Goal: Task Accomplishment & Management: Complete application form

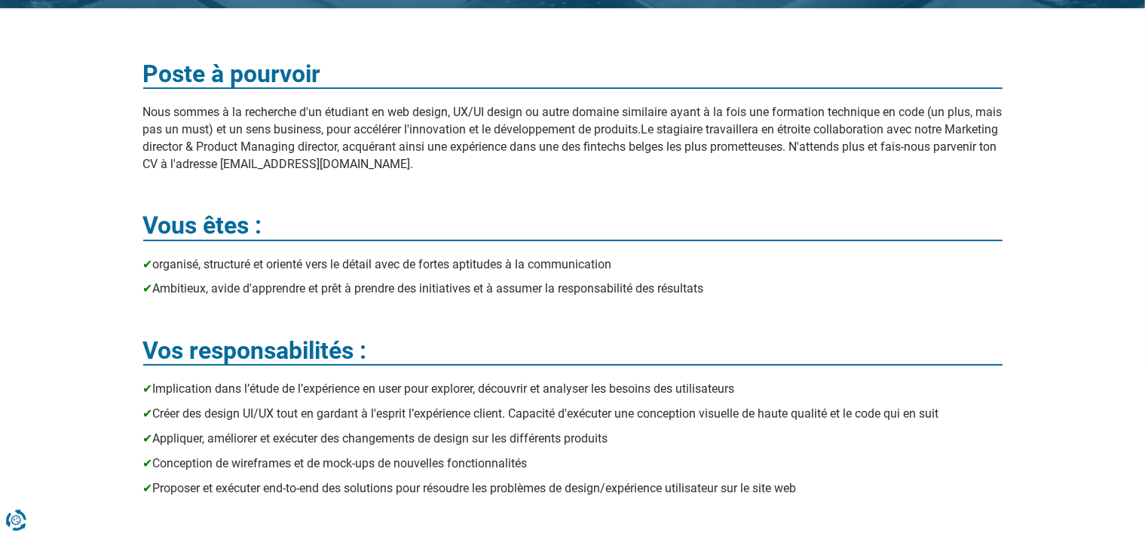
scroll to position [79, 0]
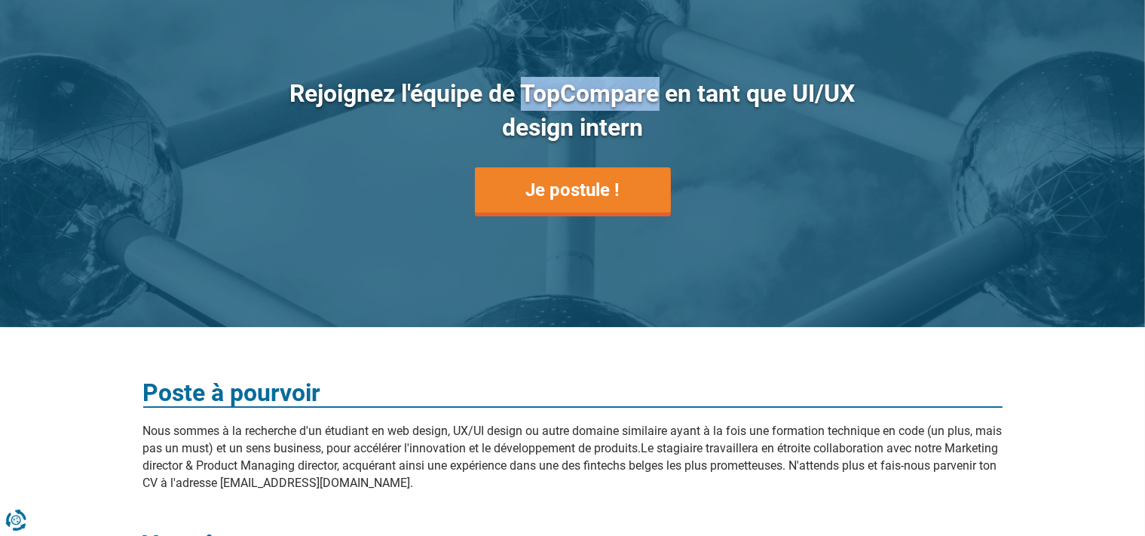
drag, startPoint x: 527, startPoint y: 96, endPoint x: 658, endPoint y: 101, distance: 130.6
click at [658, 101] on h1 "Rejoignez l'équipe de TopCompare en tant que UI/UX design intern" at bounding box center [573, 111] width 573 height 68
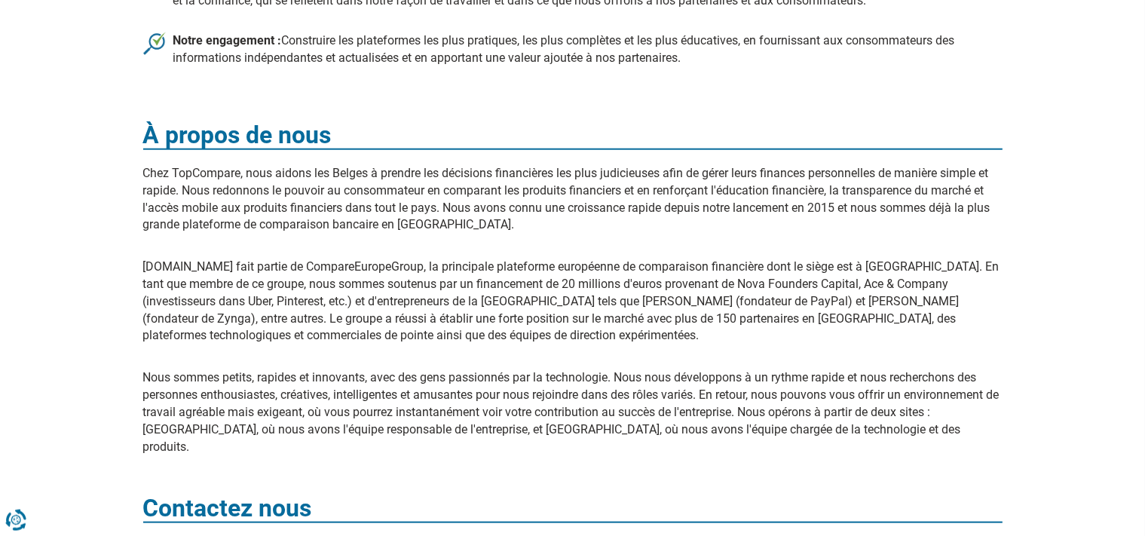
scroll to position [1513, 0]
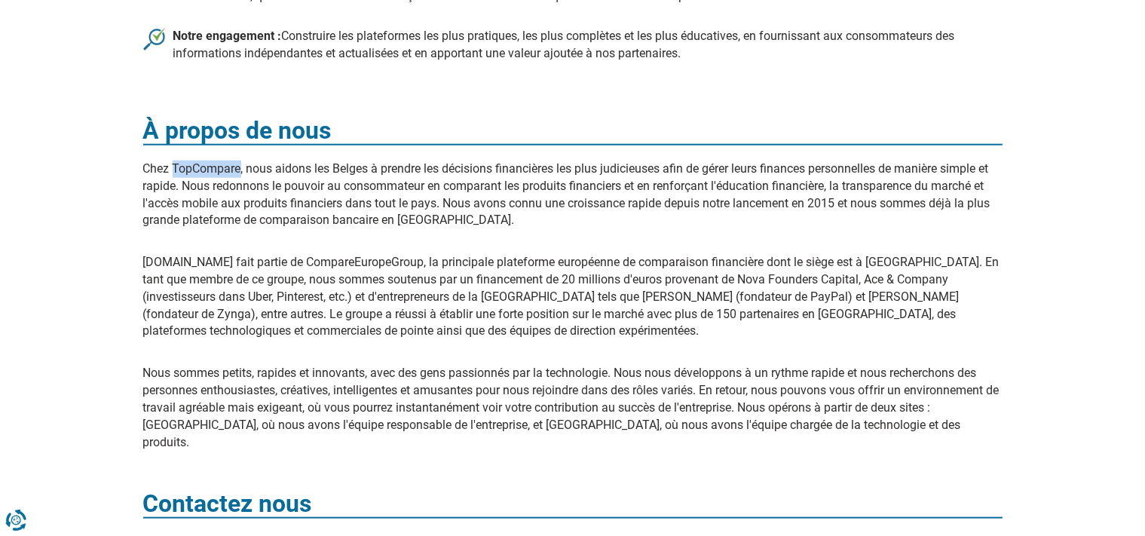
drag, startPoint x: 173, startPoint y: 167, endPoint x: 241, endPoint y: 170, distance: 67.9
click at [241, 170] on p "Chez TopCompare, nous aidons les Belges à prendre les décisions financières les…" at bounding box center [573, 195] width 860 height 69
copy p "TopCompare"
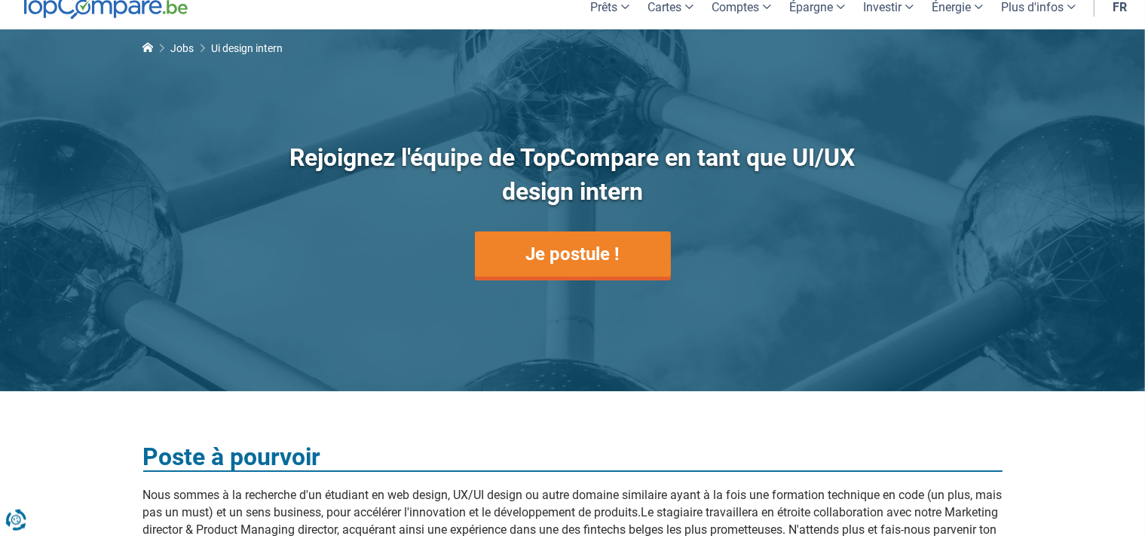
scroll to position [0, 0]
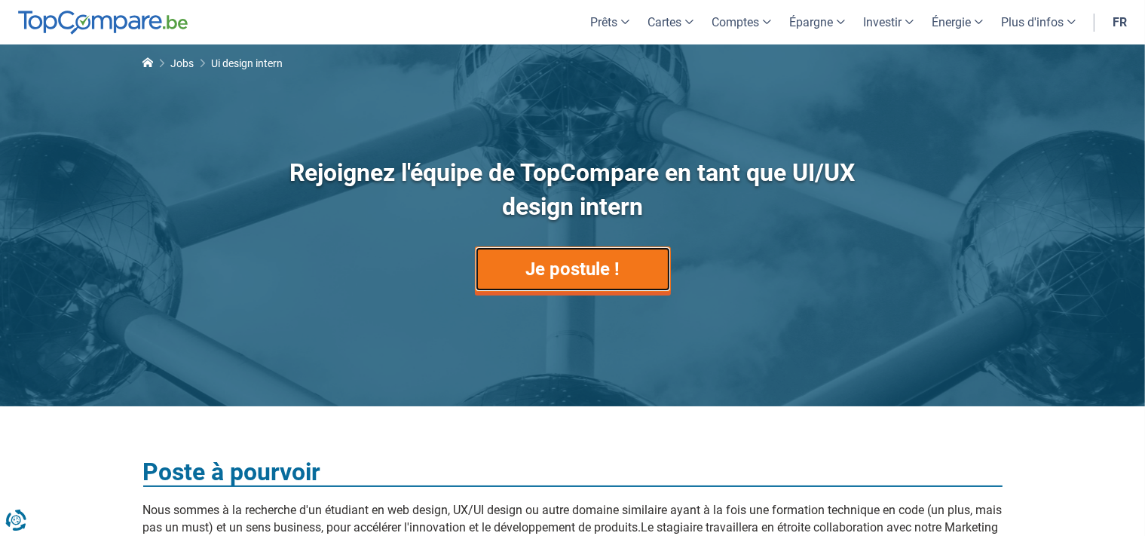
click at [581, 265] on link "Je postule !" at bounding box center [573, 269] width 196 height 45
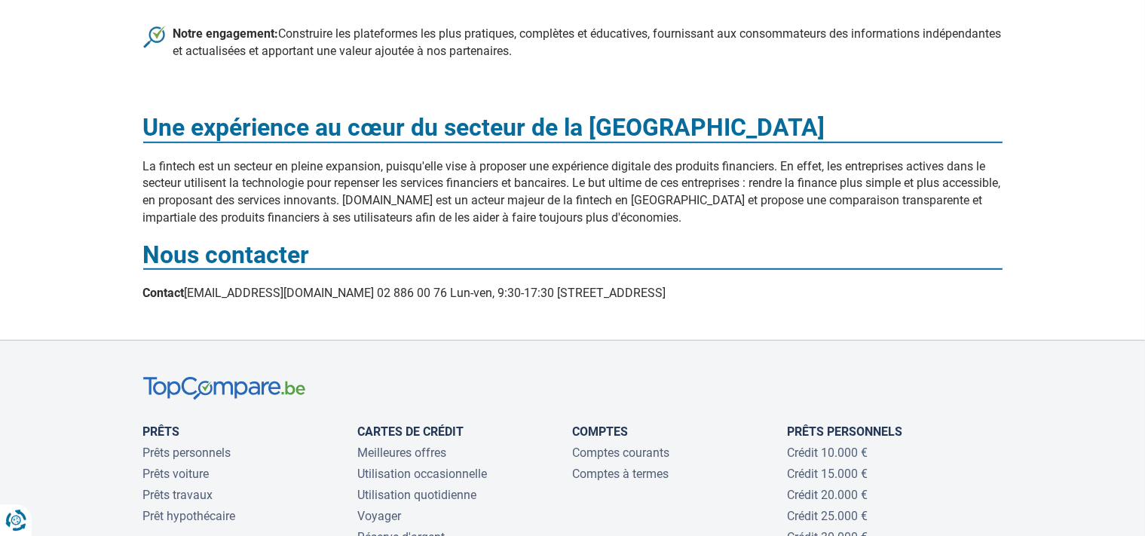
scroll to position [1035, 0]
